Goal: Information Seeking & Learning: Stay updated

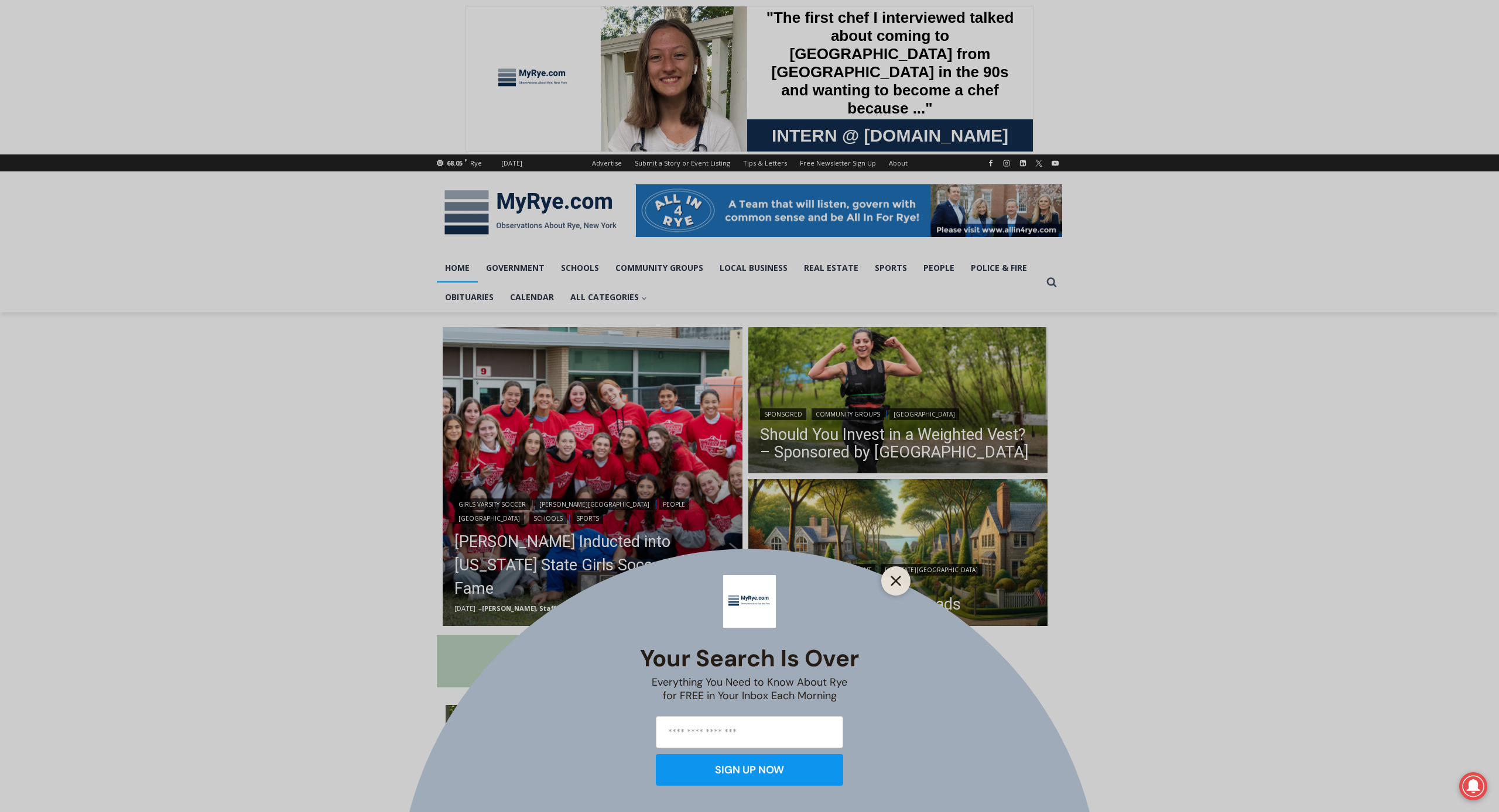
click at [902, 584] on button "Close" at bounding box center [896, 581] width 17 height 17
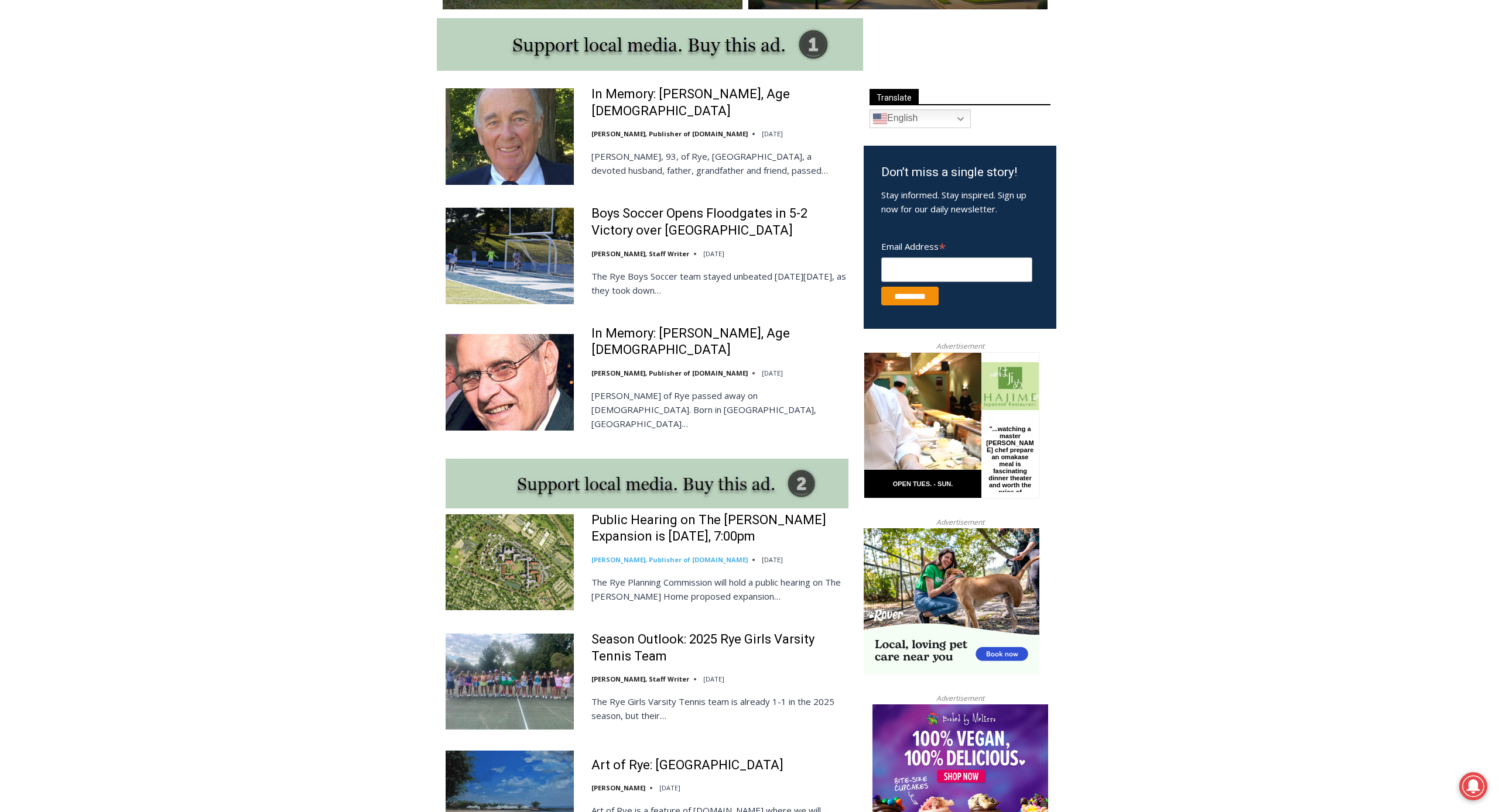
scroll to position [617, 0]
click at [730, 511] on link "Public Hearing on The [PERSON_NAME] Expansion is [DATE], 7:00pm" at bounding box center [720, 528] width 257 height 33
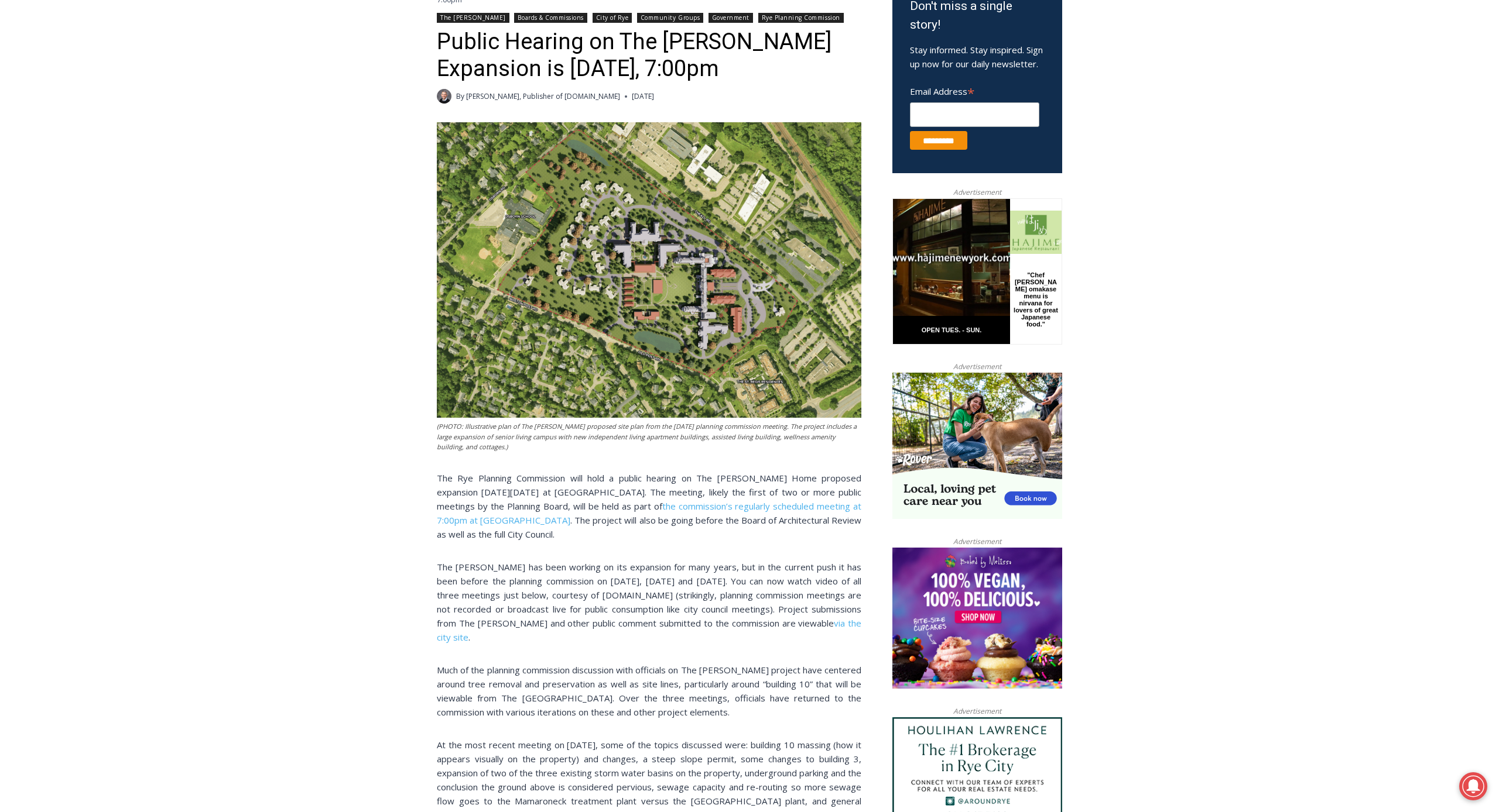
scroll to position [407, 0]
click at [744, 500] on link "the commission’s regularly scheduled meeting at 7:00pm at [GEOGRAPHIC_DATA]" at bounding box center [649, 513] width 424 height 26
